Goal: Find specific page/section: Find specific page/section

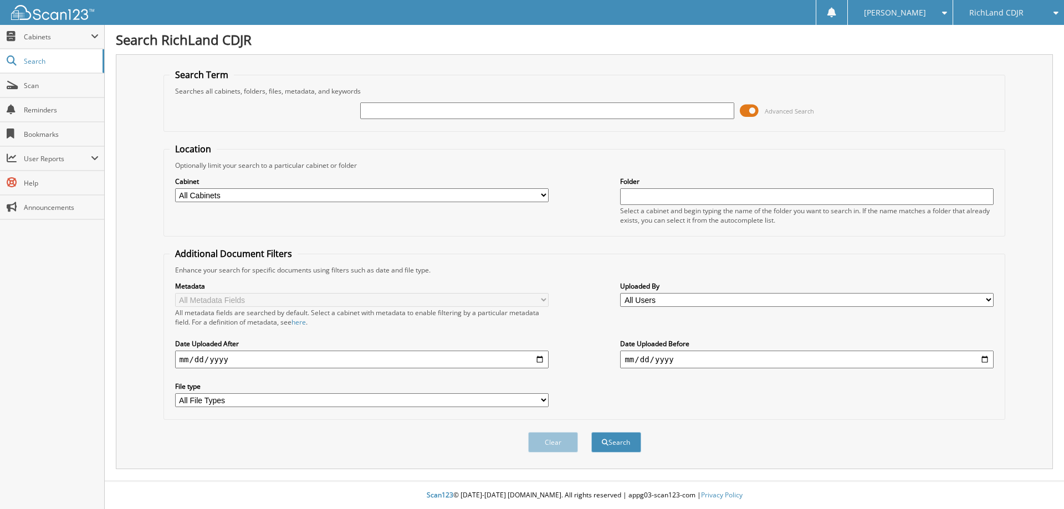
click at [994, 13] on span "RichLand CDJR" at bounding box center [996, 12] width 54 height 7
click at [1002, 41] on link "RichLand Chevrolet" at bounding box center [1008, 34] width 111 height 19
type input "25GT0466A"
click at [591, 432] on button "Search" at bounding box center [616, 442] width 50 height 21
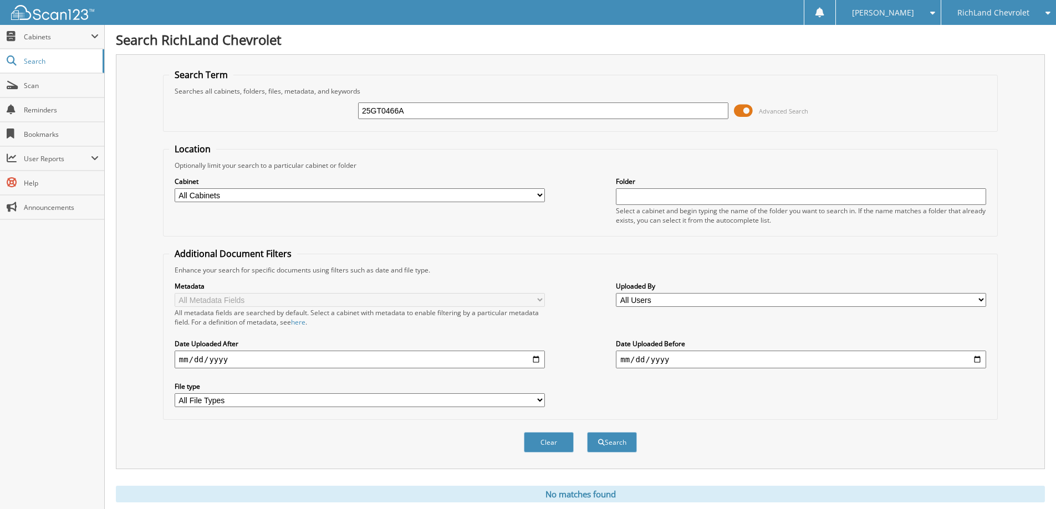
scroll to position [33, 0]
